Goal: Task Accomplishment & Management: Complete application form

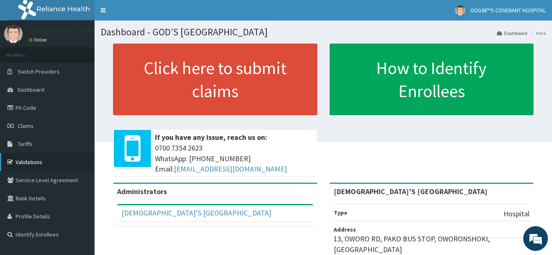
click at [27, 161] on link "Validations" at bounding box center [47, 162] width 95 height 18
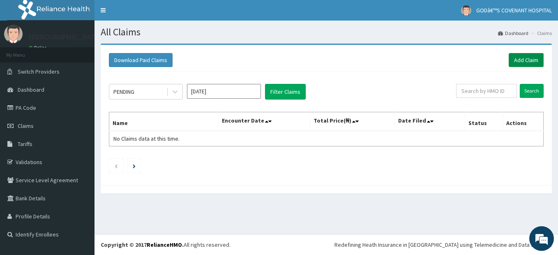
click at [524, 60] on link "Add Claim" at bounding box center [526, 60] width 35 height 14
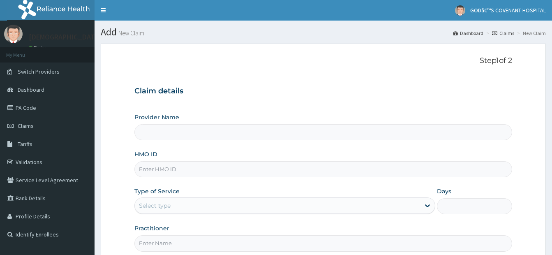
type input "[DEMOGRAPHIC_DATA]’S [GEOGRAPHIC_DATA]"
click at [316, 170] on input "HMO ID" at bounding box center [323, 169] width 378 height 16
type input "TVL/10104/A"
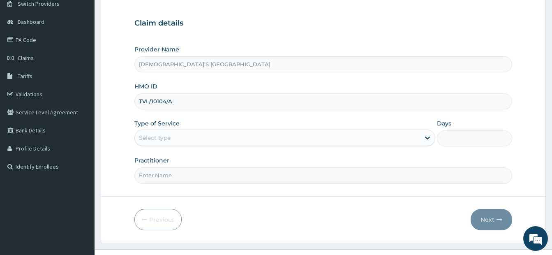
scroll to position [82, 0]
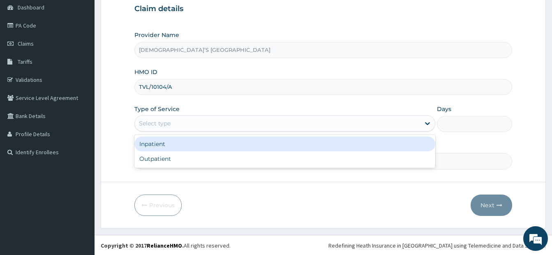
click at [234, 130] on div "Select type" at bounding box center [284, 123] width 301 height 16
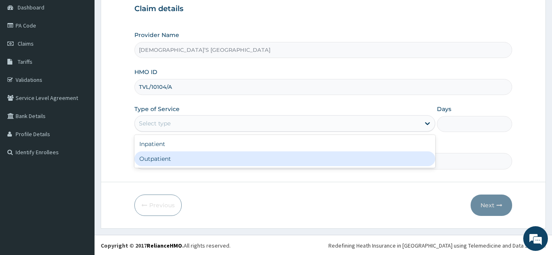
click at [220, 157] on div "Outpatient" at bounding box center [284, 158] width 301 height 15
type input "1"
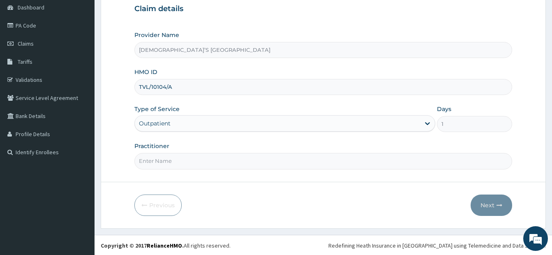
click at [220, 161] on input "Practitioner" at bounding box center [323, 161] width 378 height 16
type input "DR. DARE"
click at [490, 204] on button "Next" at bounding box center [492, 204] width 42 height 21
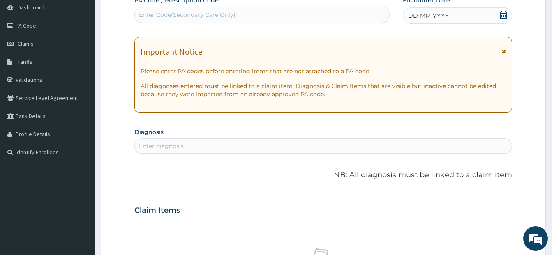
scroll to position [0, 0]
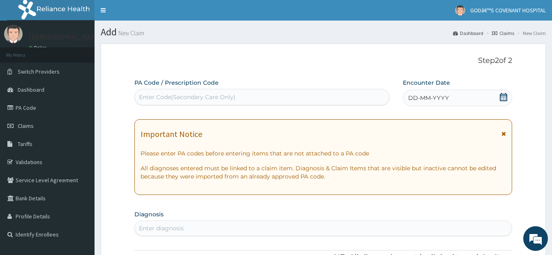
click at [506, 98] on icon at bounding box center [504, 97] width 8 height 8
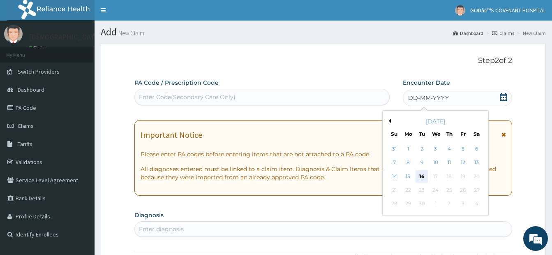
click at [420, 179] on div "16" at bounding box center [422, 176] width 12 height 12
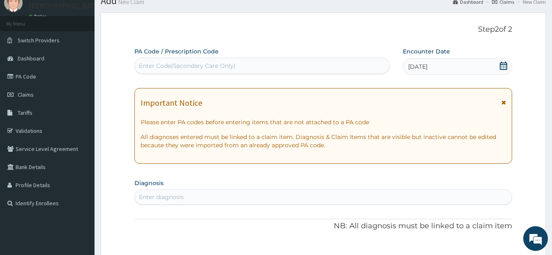
scroll to position [123, 0]
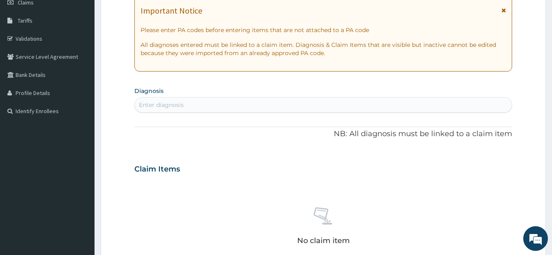
click at [183, 101] on div "Enter diagnosis" at bounding box center [161, 105] width 45 height 8
type input "MALARI"
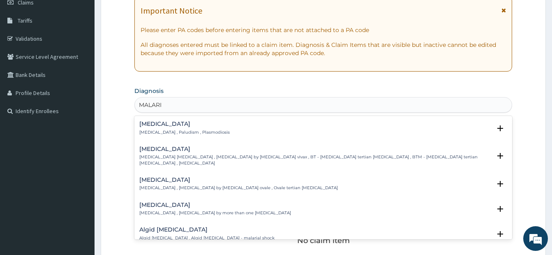
click at [156, 124] on h4 "Malaria" at bounding box center [184, 124] width 90 height 6
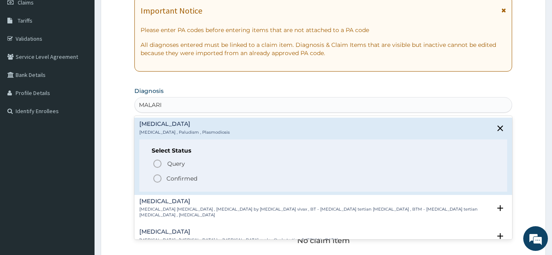
click at [158, 178] on icon "status option filled" at bounding box center [158, 178] width 10 height 10
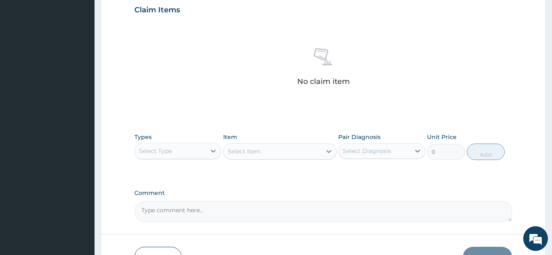
scroll to position [288, 0]
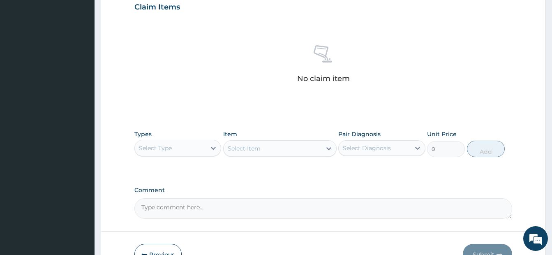
click at [185, 153] on div "Select Type" at bounding box center [170, 147] width 71 height 13
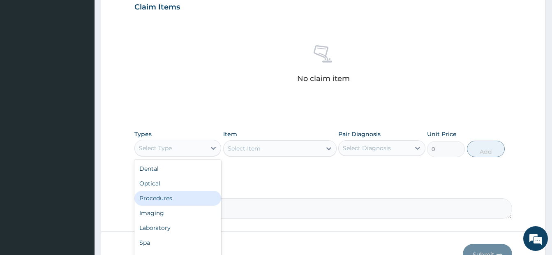
click at [171, 199] on div "Procedures" at bounding box center [177, 198] width 87 height 15
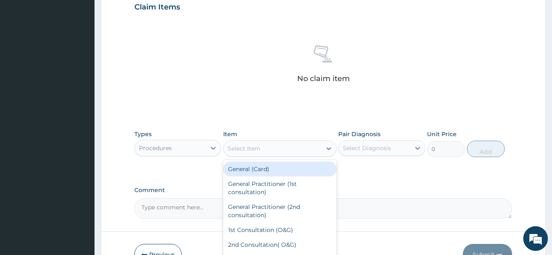
click at [320, 145] on div "Select Item" at bounding box center [273, 148] width 98 height 13
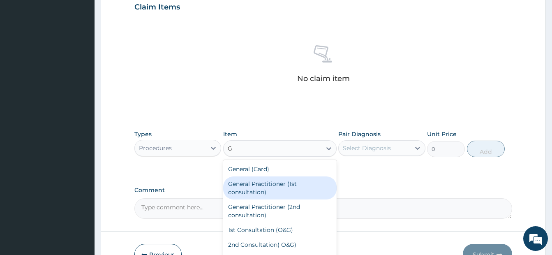
type input "GP"
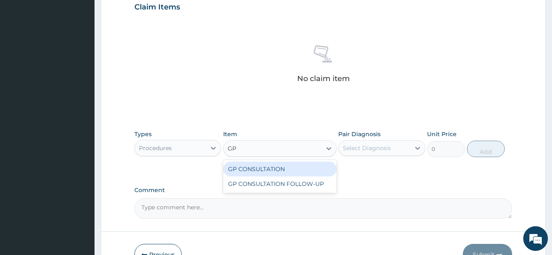
click at [280, 171] on div "GP CONSULTATION" at bounding box center [279, 169] width 113 height 15
type input "3500"
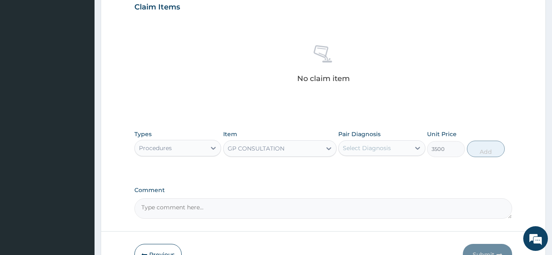
click at [358, 149] on div "Select Diagnosis" at bounding box center [367, 148] width 48 height 8
click at [346, 170] on input "checkbox" at bounding box center [345, 168] width 5 height 5
checkbox input "true"
click at [491, 150] on button "Add" at bounding box center [486, 149] width 38 height 16
type input "0"
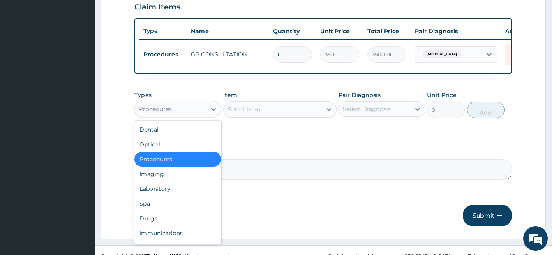
click at [190, 116] on div "Procedures" at bounding box center [170, 108] width 71 height 13
drag, startPoint x: 162, startPoint y: 224, endPoint x: 283, endPoint y: 166, distance: 135.0
click at [164, 224] on div "Drugs" at bounding box center [177, 218] width 87 height 15
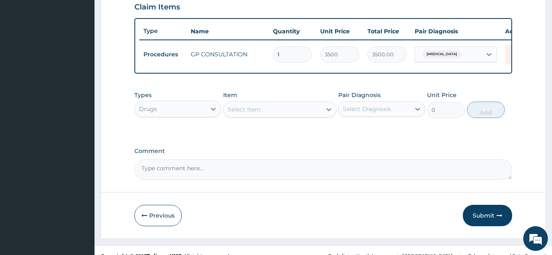
click at [194, 116] on div "Drugs" at bounding box center [170, 108] width 71 height 13
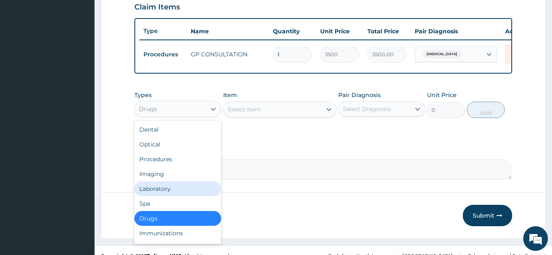
drag, startPoint x: 179, startPoint y: 199, endPoint x: 200, endPoint y: 191, distance: 22.4
click at [183, 196] on div "Laboratory" at bounding box center [177, 188] width 87 height 15
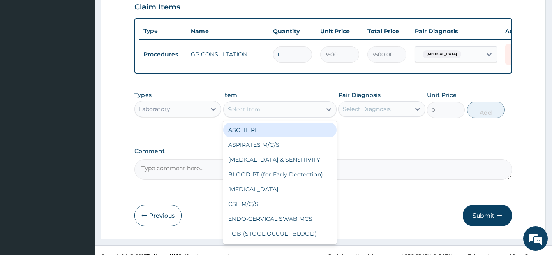
click at [305, 116] on div "Select Item" at bounding box center [273, 109] width 98 height 13
type input "MP"
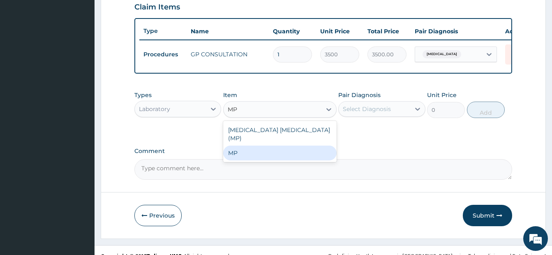
click at [294, 152] on div "MP" at bounding box center [279, 153] width 113 height 15
type input "2000"
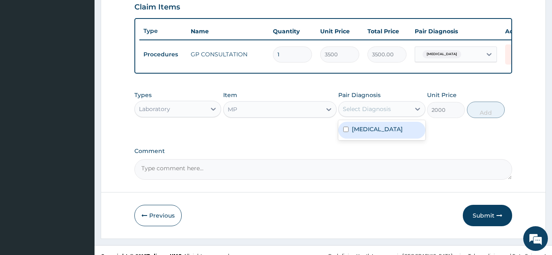
click at [389, 113] on div "Select Diagnosis" at bounding box center [367, 109] width 48 height 8
click at [346, 132] on input "checkbox" at bounding box center [345, 129] width 5 height 5
checkbox input "true"
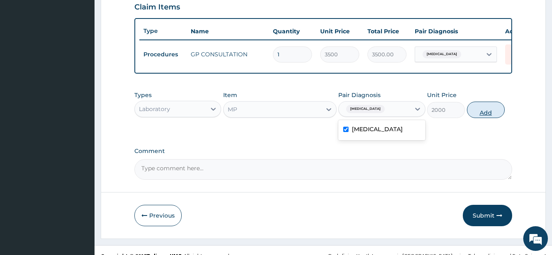
click at [485, 118] on button "Add" at bounding box center [486, 110] width 38 height 16
type input "0"
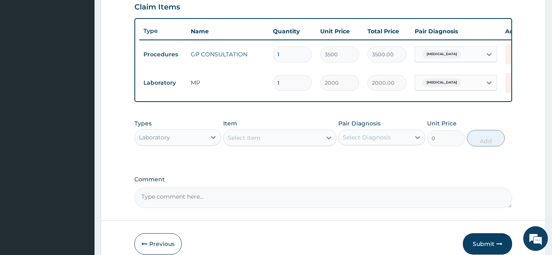
click at [192, 144] on div "Laboratory" at bounding box center [170, 137] width 71 height 13
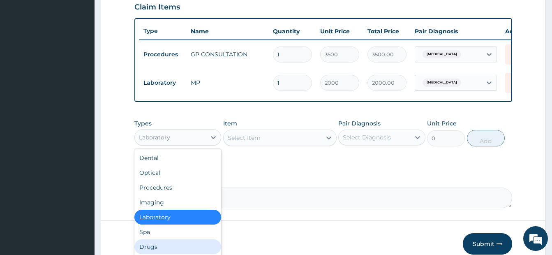
drag, startPoint x: 164, startPoint y: 250, endPoint x: 185, endPoint y: 239, distance: 23.5
click at [167, 248] on div "Drugs" at bounding box center [177, 246] width 87 height 15
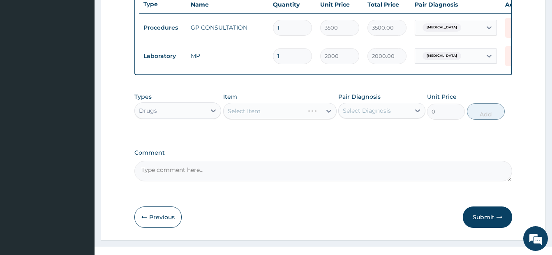
scroll to position [329, 0]
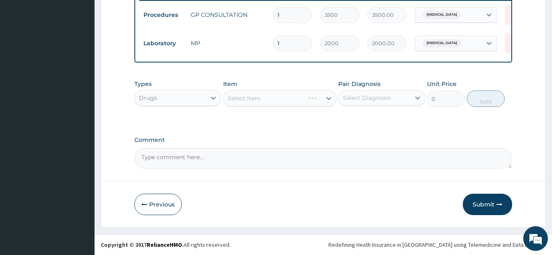
click at [279, 106] on div "Select Item" at bounding box center [279, 98] width 113 height 16
click at [275, 105] on div "Select Item" at bounding box center [273, 98] width 98 height 13
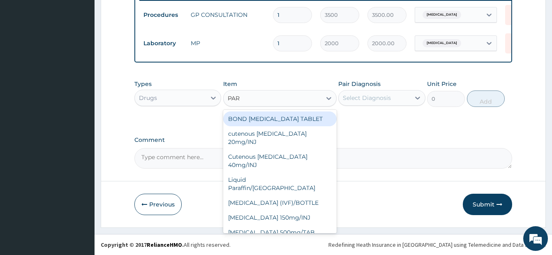
type input "PARA"
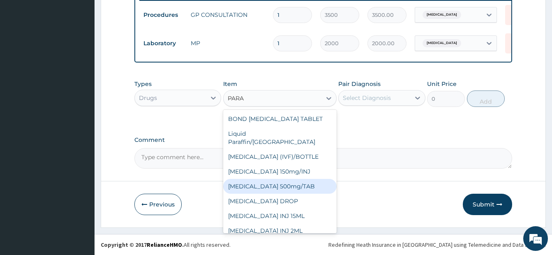
click at [296, 182] on div "PARACETAMOL 500mg/TAB" at bounding box center [279, 186] width 113 height 15
type input "40"
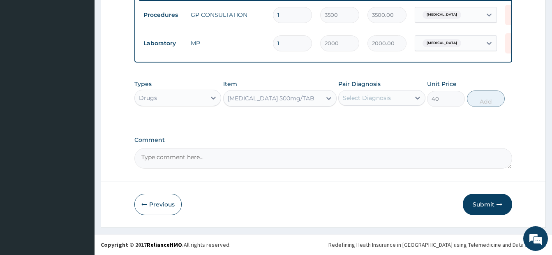
click at [380, 102] on div "Select Diagnosis" at bounding box center [367, 98] width 48 height 8
click at [345, 121] on input "checkbox" at bounding box center [345, 118] width 5 height 5
checkbox input "true"
drag, startPoint x: 492, startPoint y: 99, endPoint x: 489, endPoint y: 104, distance: 5.2
click at [492, 100] on button "Add" at bounding box center [486, 98] width 38 height 16
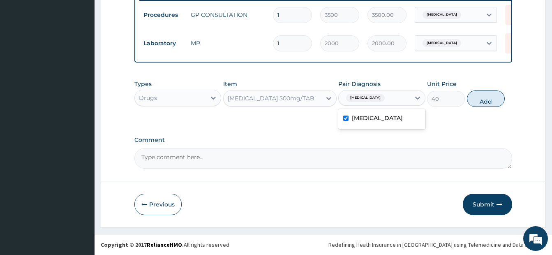
type input "0"
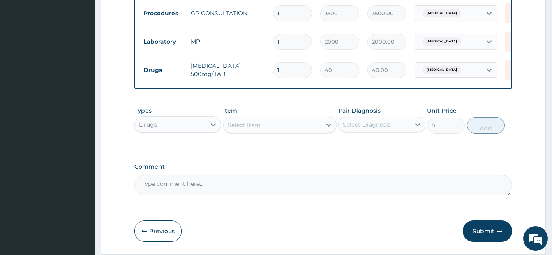
type input "18"
type input "720.00"
type input "18"
click at [257, 129] on div "Select Item" at bounding box center [244, 125] width 33 height 8
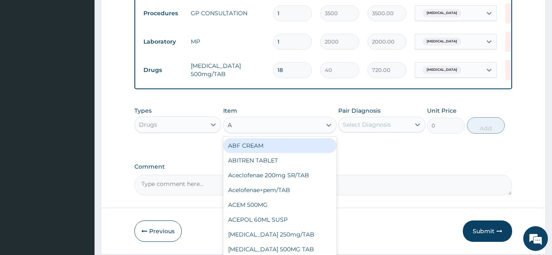
type input "AR"
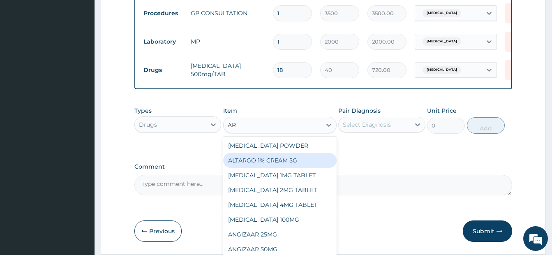
scroll to position [2006, 0]
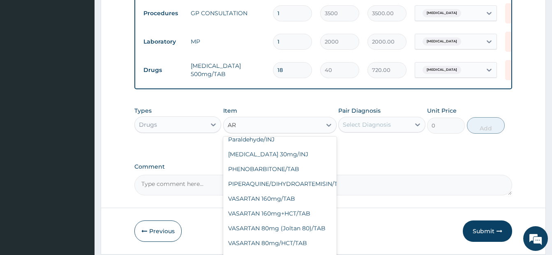
type input "400"
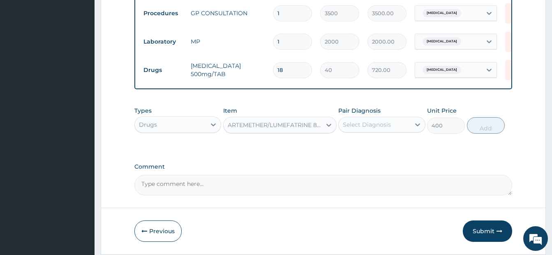
click at [376, 129] on div "Select Diagnosis" at bounding box center [367, 124] width 48 height 8
click at [346, 148] on input "checkbox" at bounding box center [345, 144] width 5 height 5
checkbox input "true"
click at [489, 133] on button "Add" at bounding box center [486, 125] width 38 height 16
type input "0"
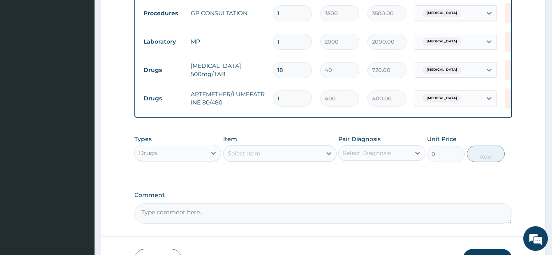
click at [283, 101] on input "1" at bounding box center [292, 98] width 39 height 16
type input "6"
type input "2400.00"
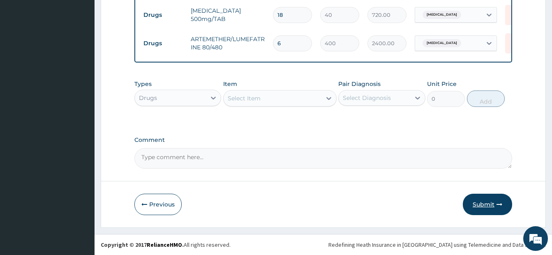
scroll to position [390, 0]
type input "6"
click at [482, 203] on button "Submit" at bounding box center [487, 204] width 49 height 21
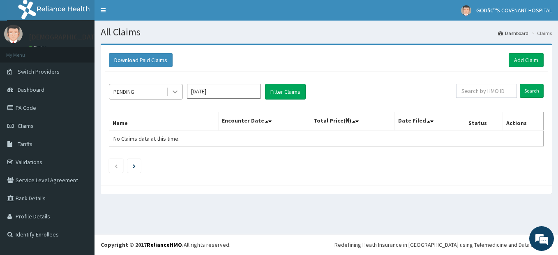
drag, startPoint x: 173, startPoint y: 92, endPoint x: 176, endPoint y: 95, distance: 4.7
click at [173, 92] on icon at bounding box center [175, 92] width 5 height 3
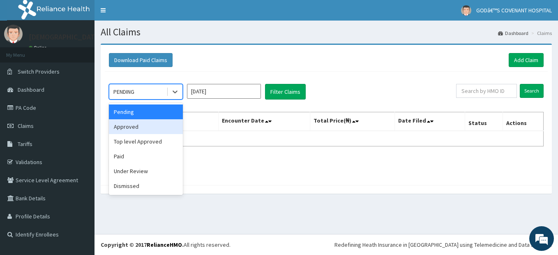
click at [163, 126] on div "Approved" at bounding box center [146, 126] width 74 height 15
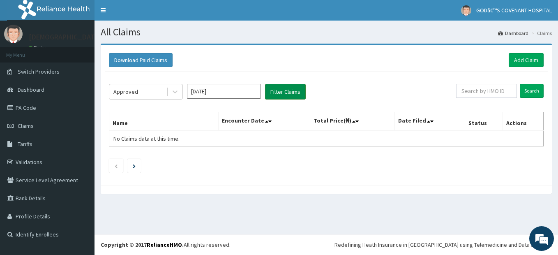
click at [280, 96] on button "Filter Claims" at bounding box center [285, 92] width 41 height 16
